Goal: Information Seeking & Learning: Find specific fact

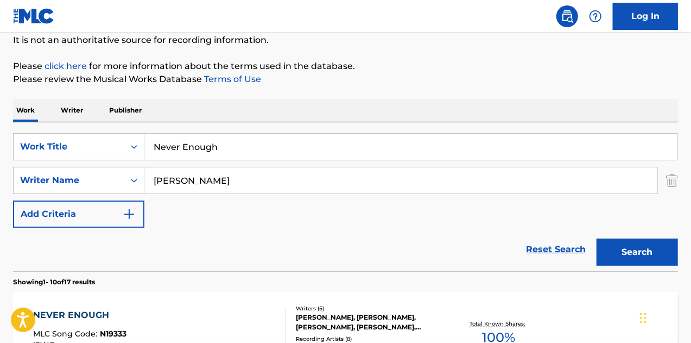
click at [240, 144] on input "Never Enough" at bounding box center [410, 147] width 533 height 26
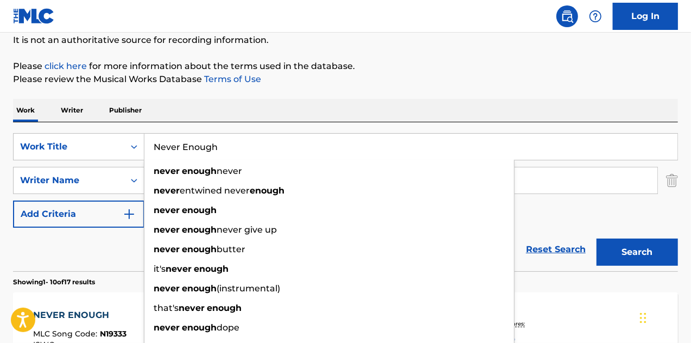
paste input "Mighty Healthy"
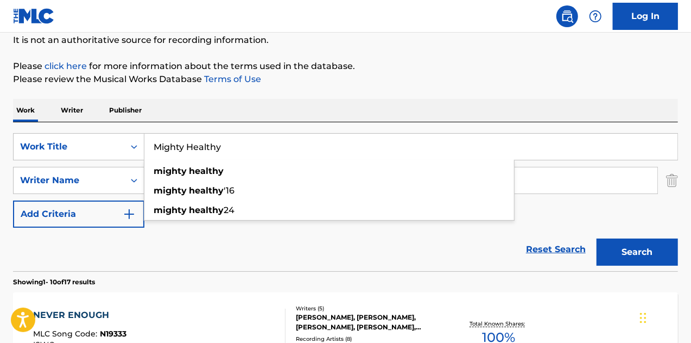
type input "Mighty Healthy"
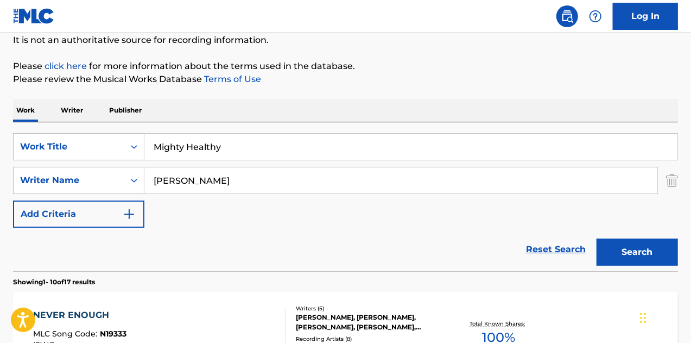
click at [254, 111] on div "Work Writer Publisher" at bounding box center [345, 110] width 665 height 23
click at [232, 194] on div "SearchWithCriteria6e46e170-8a9a-4685-9605-bb34642ebe54 Work Title Mighty Health…" at bounding box center [345, 180] width 665 height 94
click at [235, 185] on input "[PERSON_NAME]" at bounding box center [400, 180] width 513 height 26
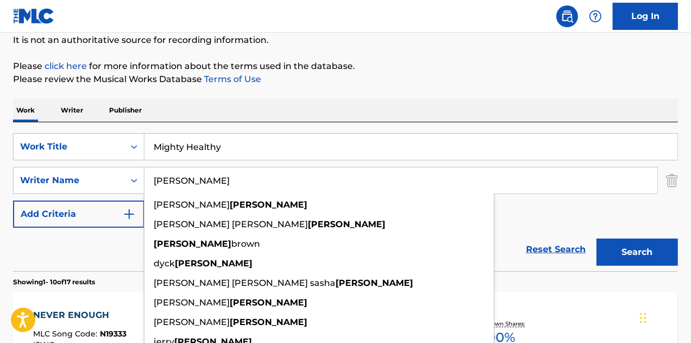
click at [235, 185] on input "[PERSON_NAME]" at bounding box center [400, 180] width 513 height 26
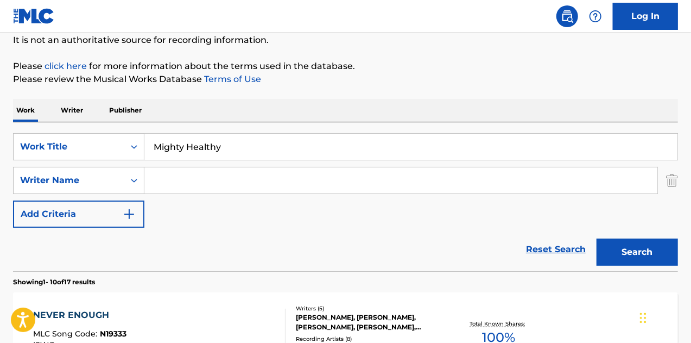
click at [597, 238] on button "Search" at bounding box center [637, 251] width 81 height 27
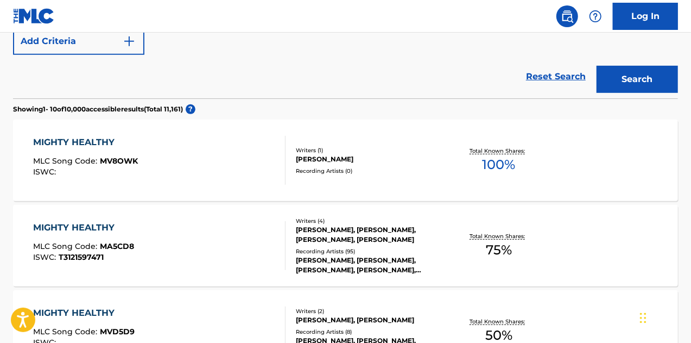
scroll to position [283, 0]
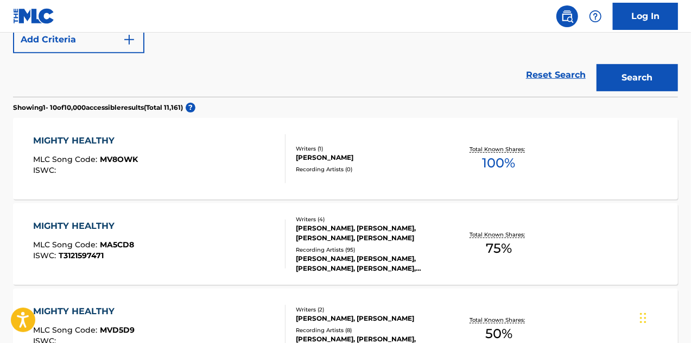
click at [239, 253] on div "MIGHTY HEALTHY MLC Song Code : MA5CD8 ISWC : T3121597471" at bounding box center [159, 243] width 253 height 49
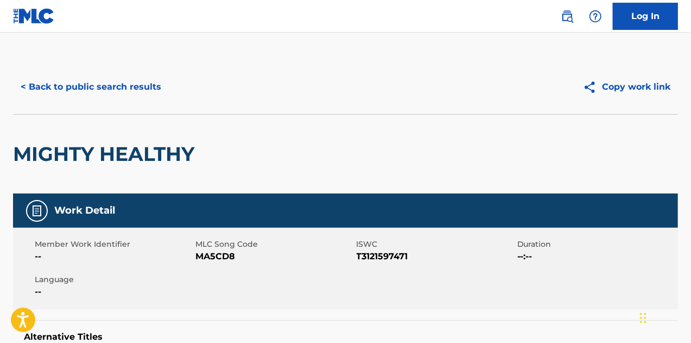
click at [134, 85] on button "< Back to public search results" at bounding box center [91, 86] width 156 height 27
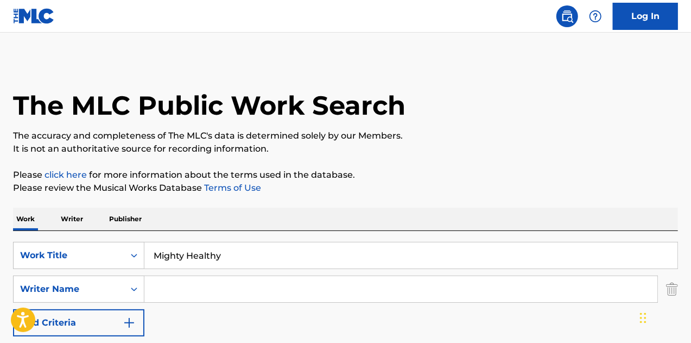
click at [248, 255] on input "Mighty Healthy" at bounding box center [410, 255] width 533 height 26
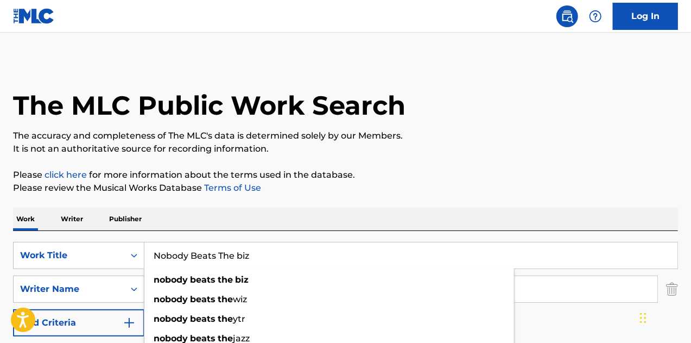
type input "Nobody Beats The biz"
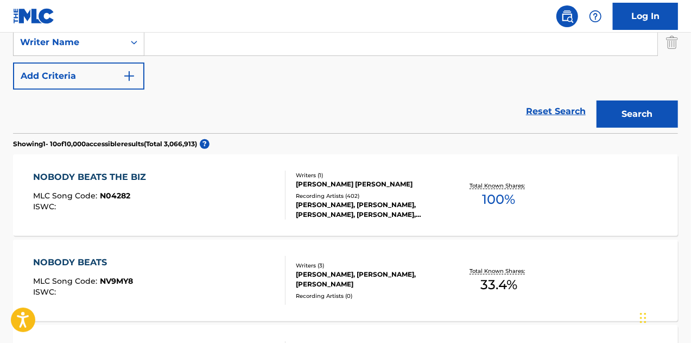
scroll to position [247, 0]
click at [282, 196] on div at bounding box center [280, 194] width 9 height 49
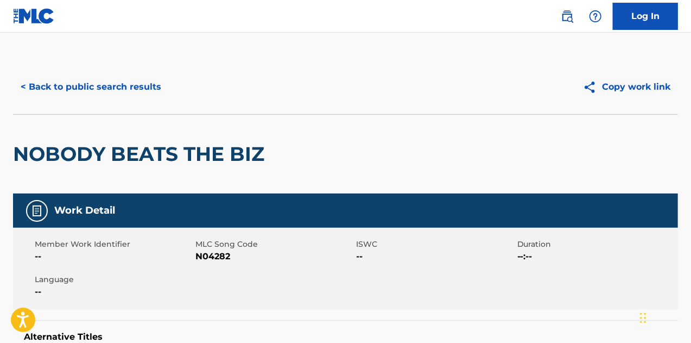
click at [127, 70] on div "< Back to public search results Copy work link" at bounding box center [345, 87] width 665 height 54
click at [128, 83] on button "< Back to public search results" at bounding box center [91, 86] width 156 height 27
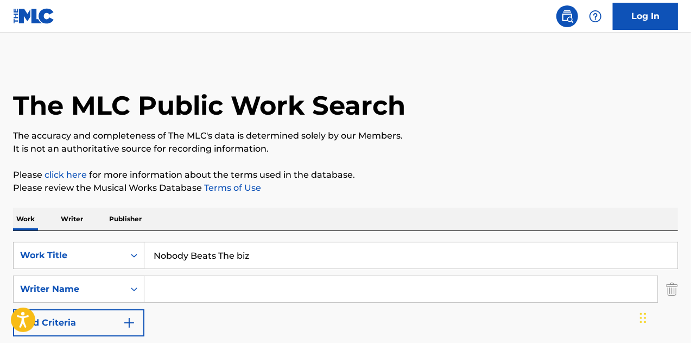
click at [274, 256] on input "Nobody Beats The biz" at bounding box center [410, 255] width 533 height 26
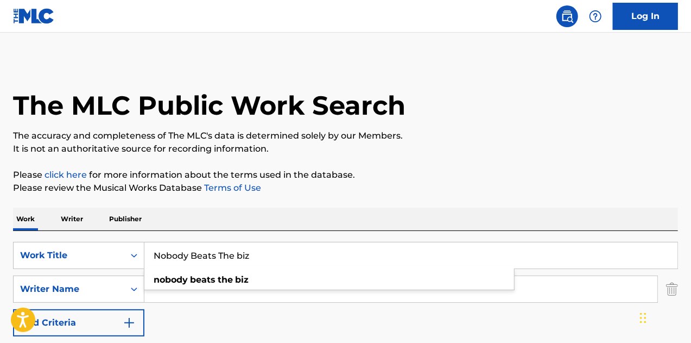
click at [274, 256] on input "Nobody Beats The biz" at bounding box center [410, 255] width 533 height 26
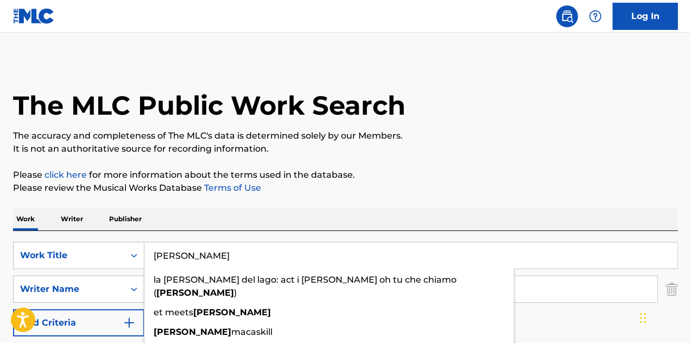
type input "[PERSON_NAME]"
click at [336, 189] on p "Please review the Musical Works Database Terms of Use" at bounding box center [345, 187] width 665 height 13
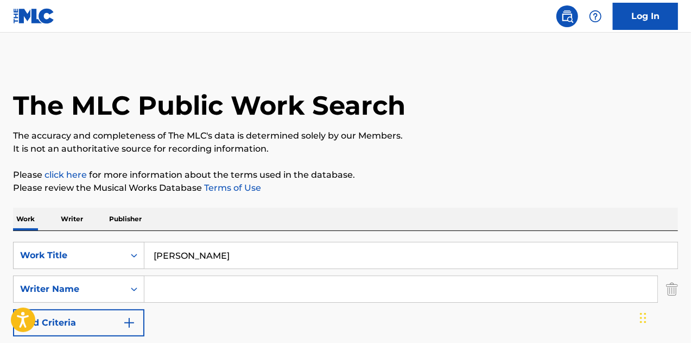
click at [247, 303] on div "SearchWithCriteria6e46e170-8a9a-4685-9605-bb34642ebe54 Work Title [PERSON_NAME]…" at bounding box center [345, 289] width 665 height 94
paste input "[PERSON_NAME] <[PERSON_NAME][EMAIL_ADDRESS][DOMAIN_NAME]>"
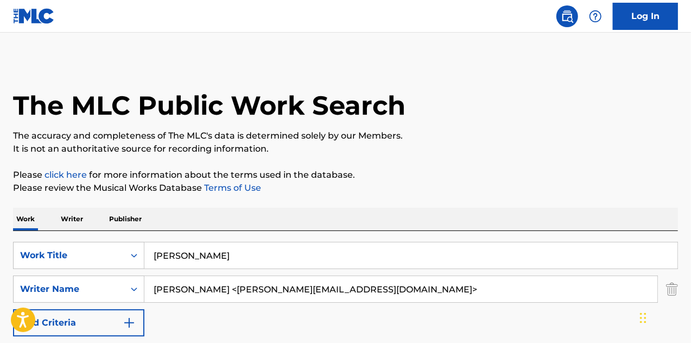
click at [244, 299] on input "[PERSON_NAME] <[PERSON_NAME][EMAIL_ADDRESS][DOMAIN_NAME]>" at bounding box center [400, 289] width 513 height 26
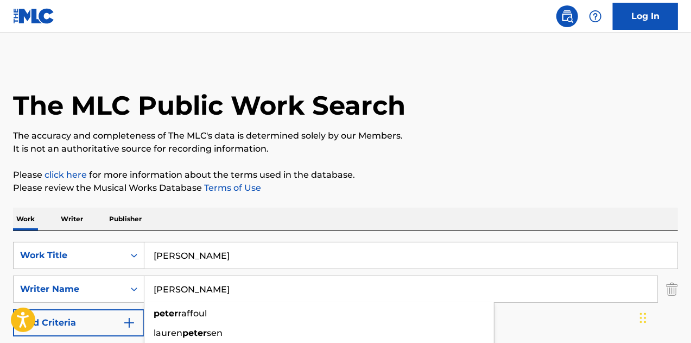
type input "[PERSON_NAME]"
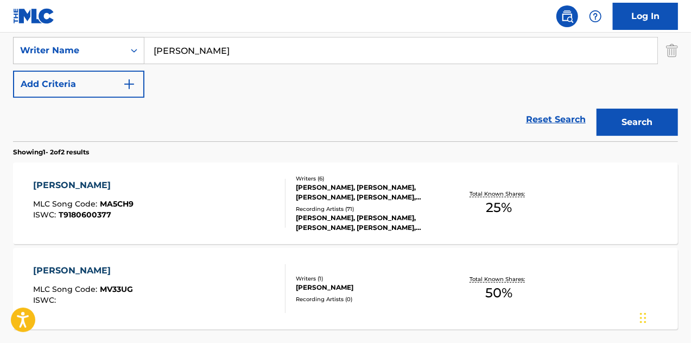
scroll to position [240, 0]
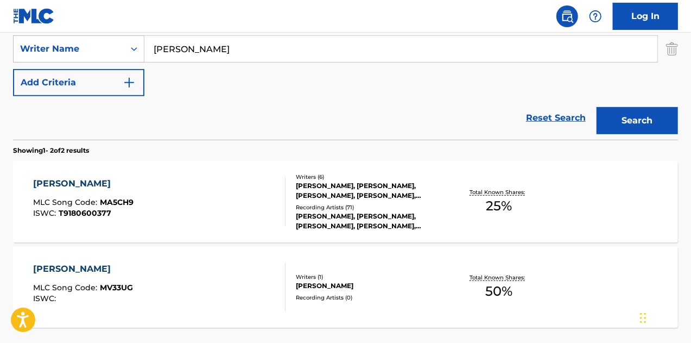
click at [260, 211] on div "[PERSON_NAME] MLC Song Code : MA5CH9 ISWC : T9180600377" at bounding box center [159, 201] width 253 height 49
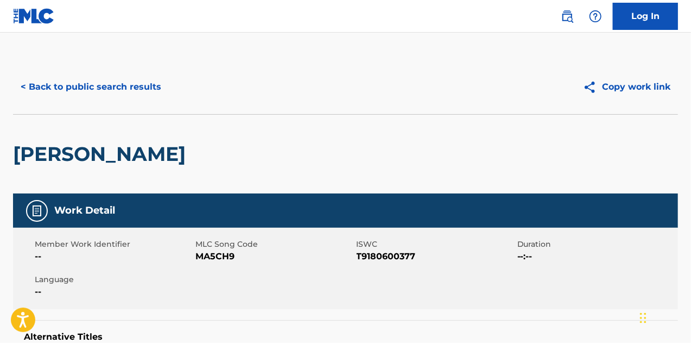
click at [102, 171] on div "[PERSON_NAME]" at bounding box center [102, 154] width 178 height 79
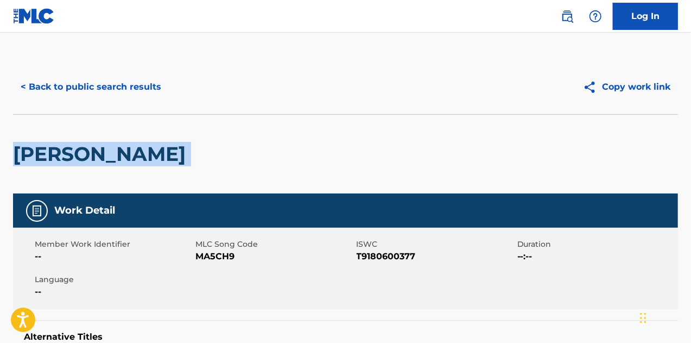
click at [102, 171] on div "[PERSON_NAME]" at bounding box center [102, 154] width 178 height 79
copy div "[PERSON_NAME]"
click at [155, 85] on button "< Back to public search results" at bounding box center [91, 86] width 156 height 27
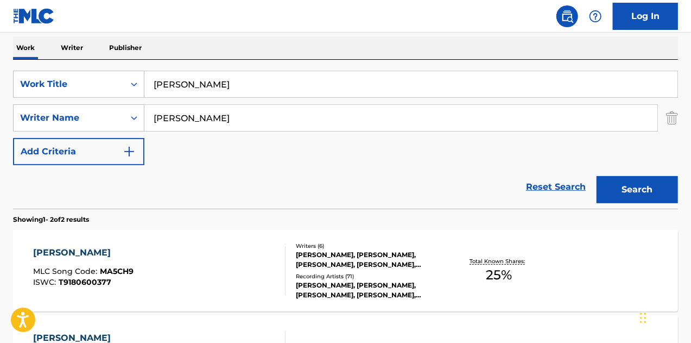
scroll to position [167, 0]
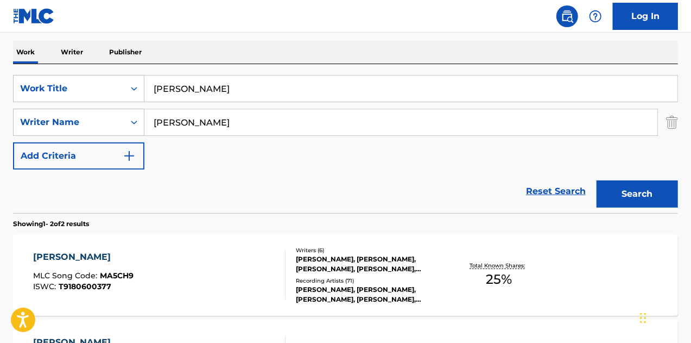
click at [191, 93] on input "[PERSON_NAME]" at bounding box center [410, 88] width 533 height 26
paste input "Intro"
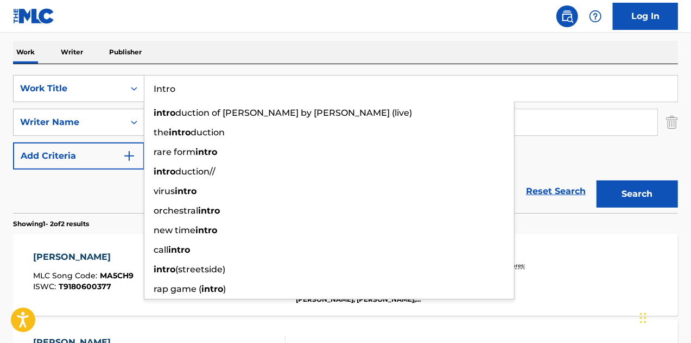
type input "Intro"
click at [206, 50] on div "Work Writer Publisher" at bounding box center [345, 52] width 665 height 23
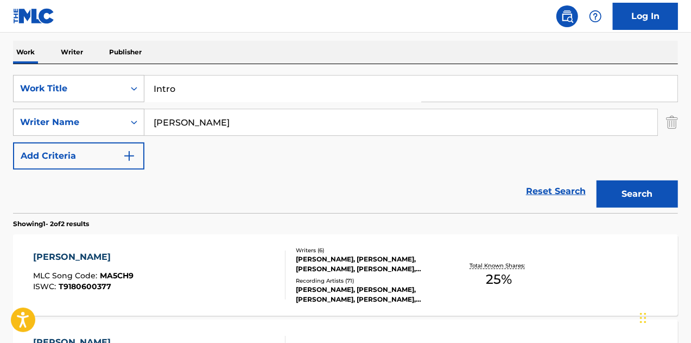
click at [205, 112] on input "[PERSON_NAME]" at bounding box center [400, 122] width 513 height 26
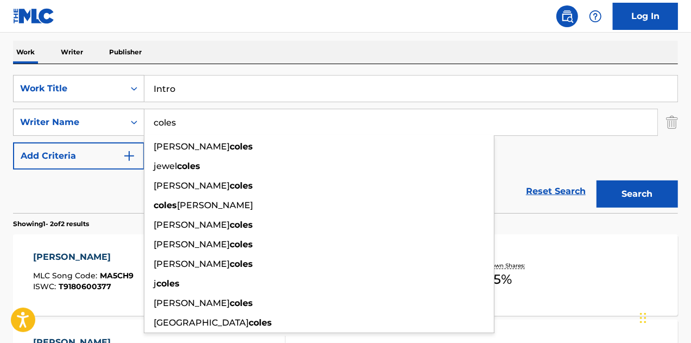
type input "coles"
click at [597, 180] on button "Search" at bounding box center [637, 193] width 81 height 27
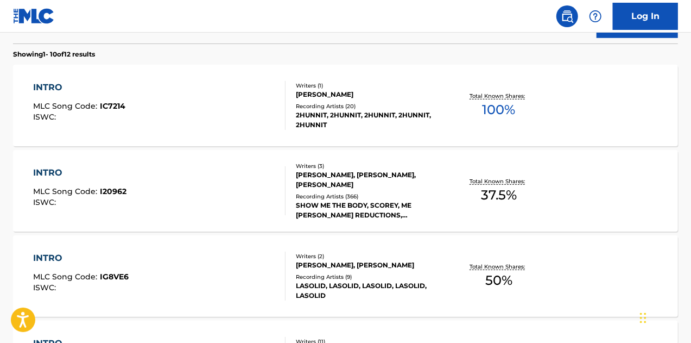
scroll to position [365, 0]
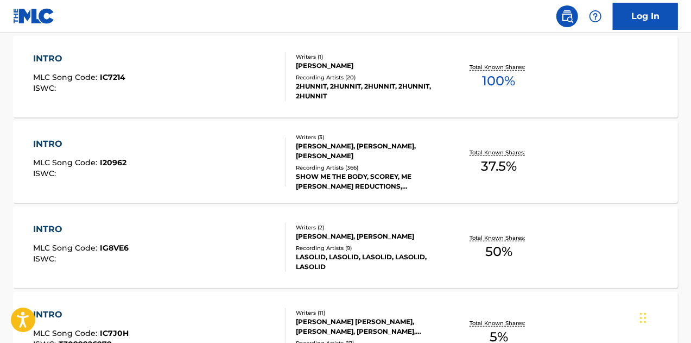
click at [241, 154] on div "INTRO MLC Song Code : I20962 ISWC :" at bounding box center [159, 161] width 253 height 49
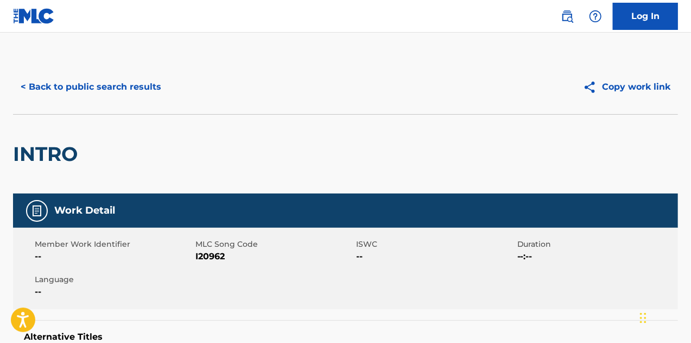
click at [79, 87] on button "< Back to public search results" at bounding box center [91, 86] width 156 height 27
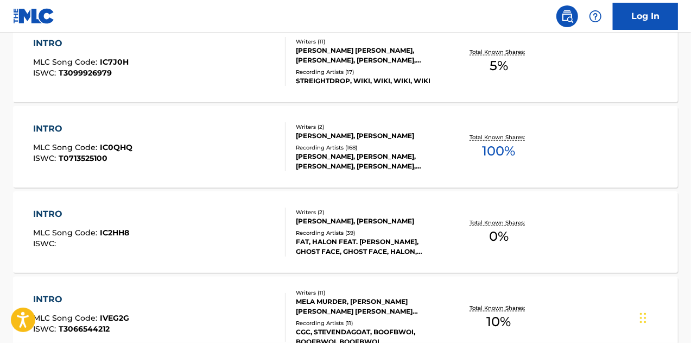
scroll to position [637, 0]
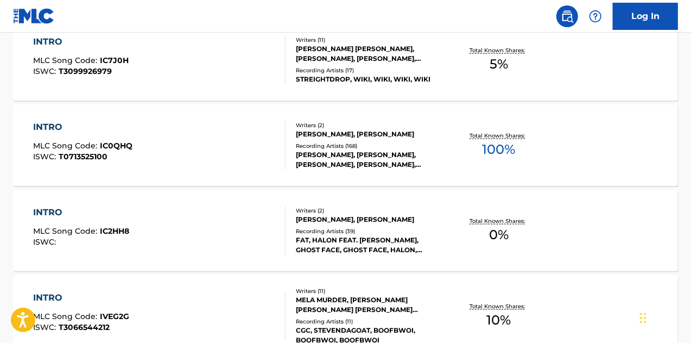
click at [218, 161] on div "INTRO MLC Song Code : IC0QHQ ISWC : T0713525100" at bounding box center [159, 145] width 253 height 49
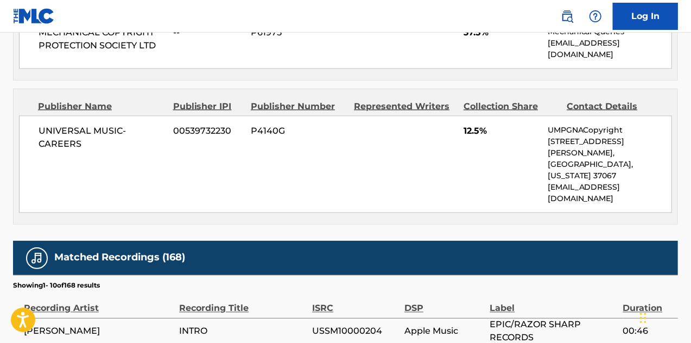
scroll to position [841, 0]
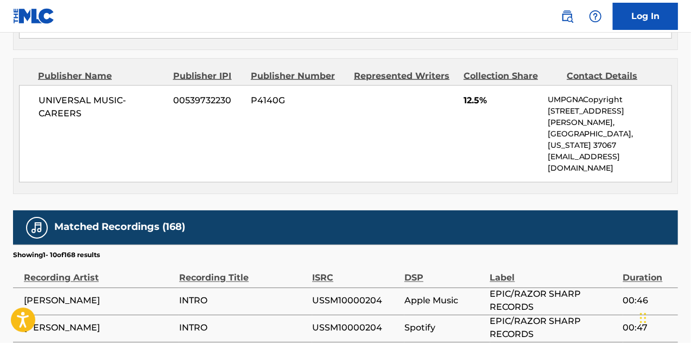
click at [95, 109] on span "UNIVERSAL MUSIC-CAREERS" at bounding box center [102, 107] width 126 height 26
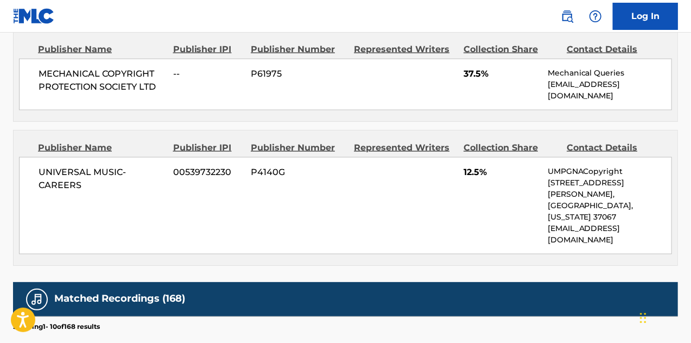
scroll to position [770, 0]
